Goal: Navigation & Orientation: Find specific page/section

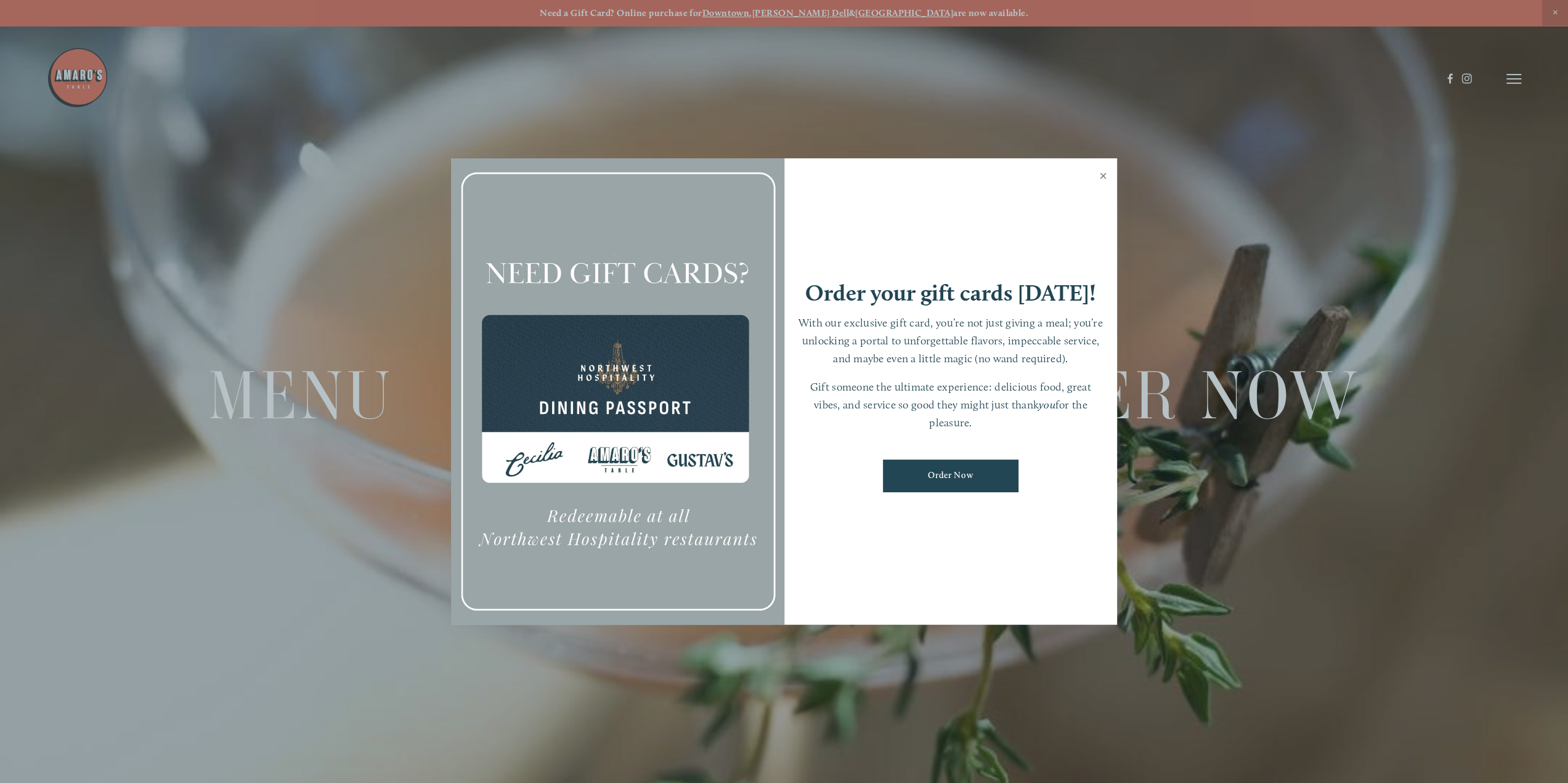
click at [1106, 178] on link "Close" at bounding box center [1103, 177] width 24 height 34
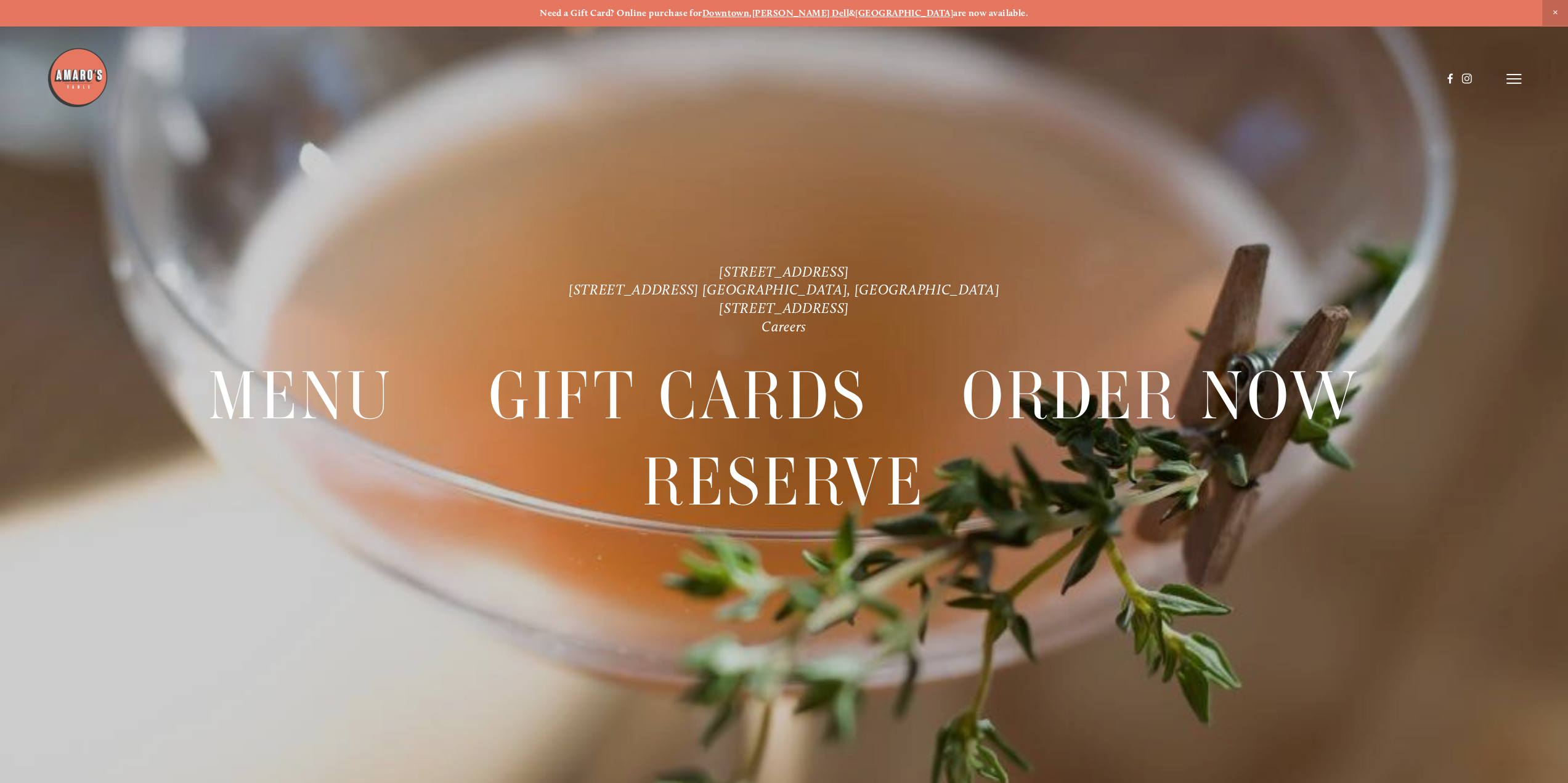
click at [1504, 79] on header "Menu Order Now Visit Gallery 0" at bounding box center [783, 78] width 1474 height 158
click at [1509, 81] on icon at bounding box center [1514, 78] width 15 height 11
click at [1241, 77] on div "Menu" at bounding box center [1236, 78] width 37 height 10
click at [1235, 77] on span "Menu" at bounding box center [1230, 78] width 26 height 12
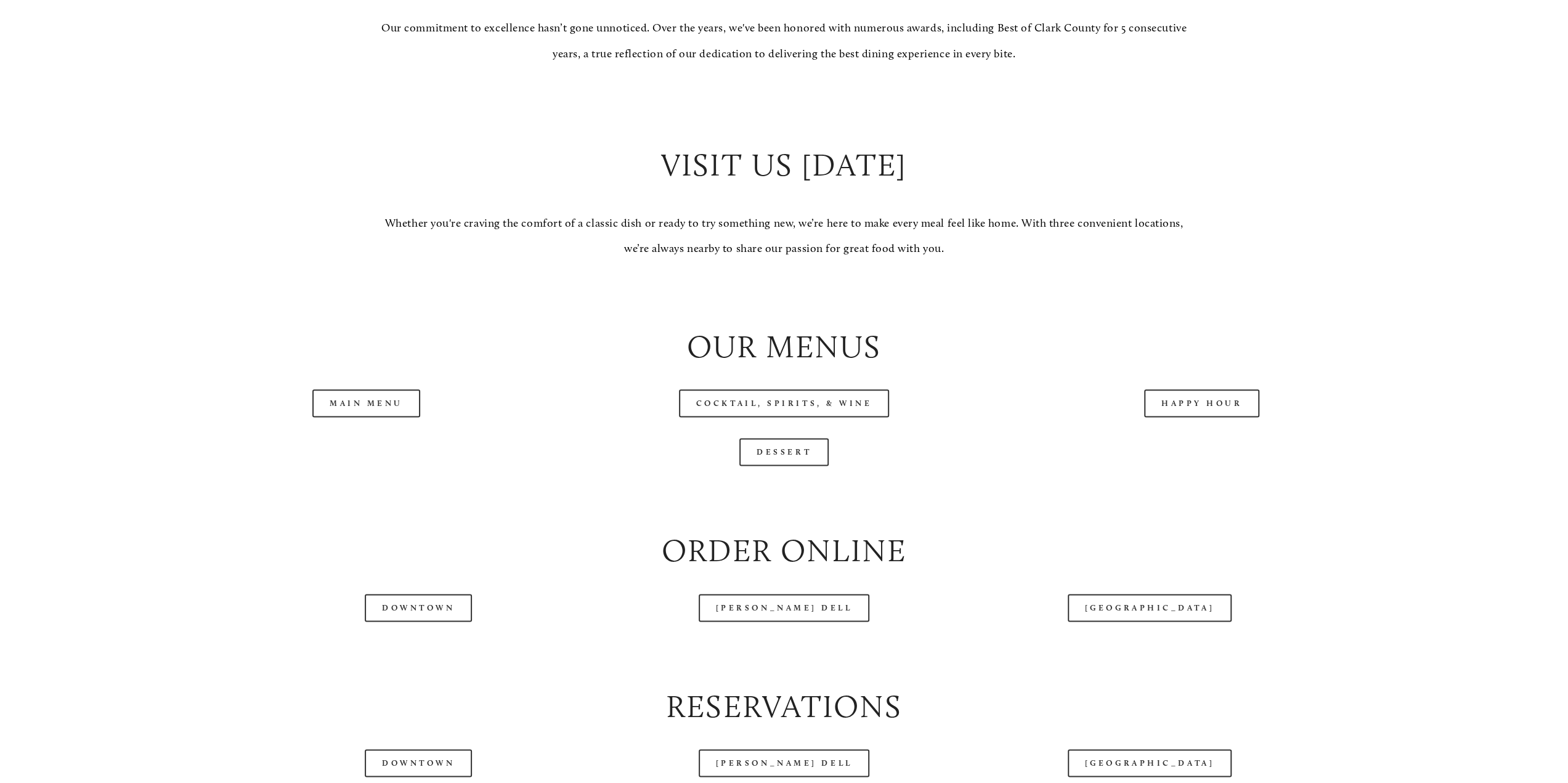
scroll to position [1417, 0]
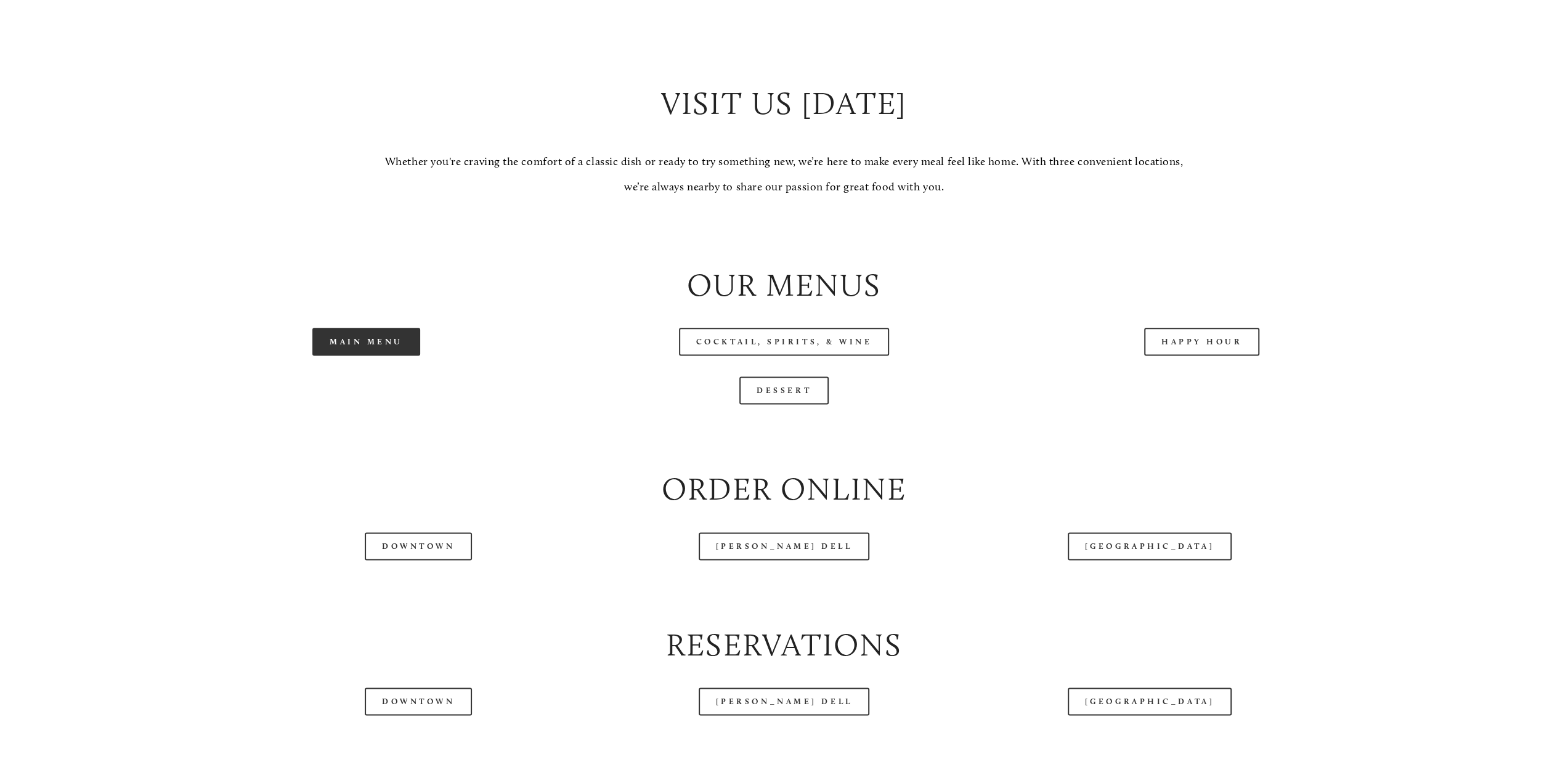
click at [403, 355] on link "Main Menu" at bounding box center [366, 341] width 108 height 28
